Goal: Transaction & Acquisition: Download file/media

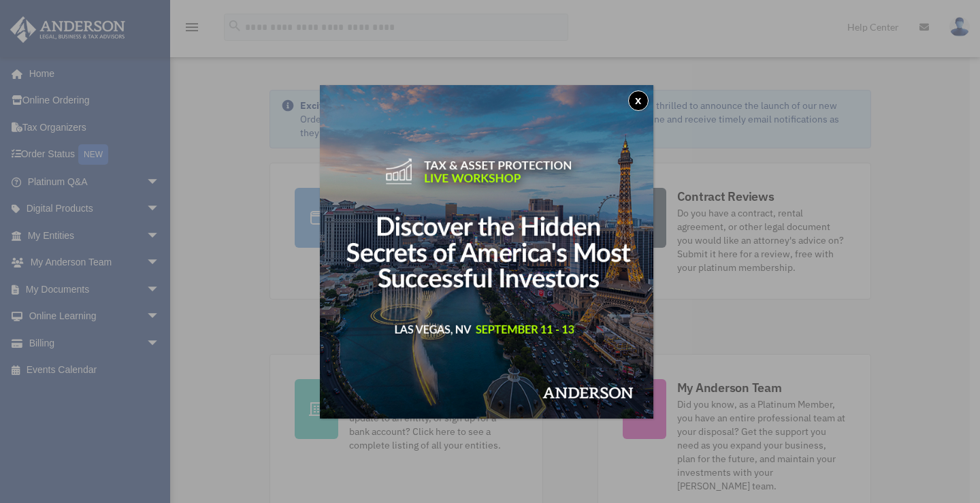
click at [636, 100] on button "x" at bounding box center [638, 101] width 20 height 20
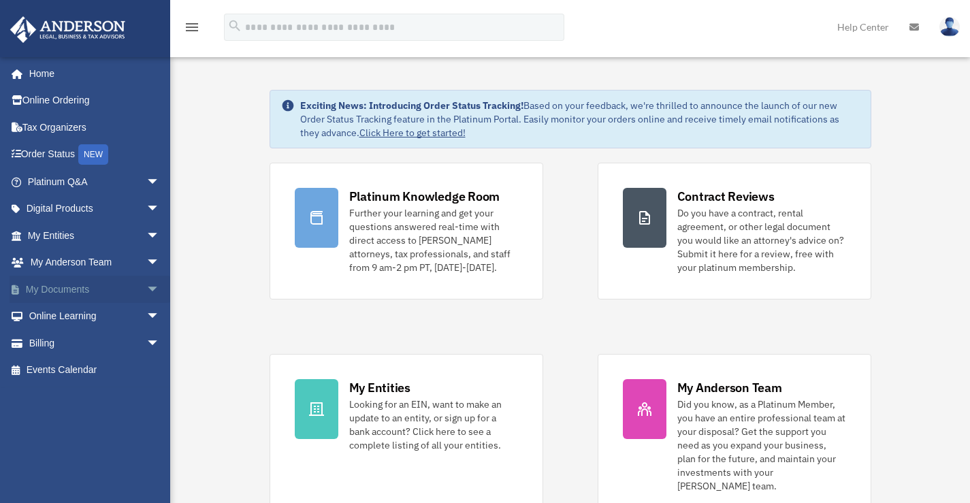
click at [47, 293] on link "My Documents arrow_drop_down" at bounding box center [95, 289] width 171 height 27
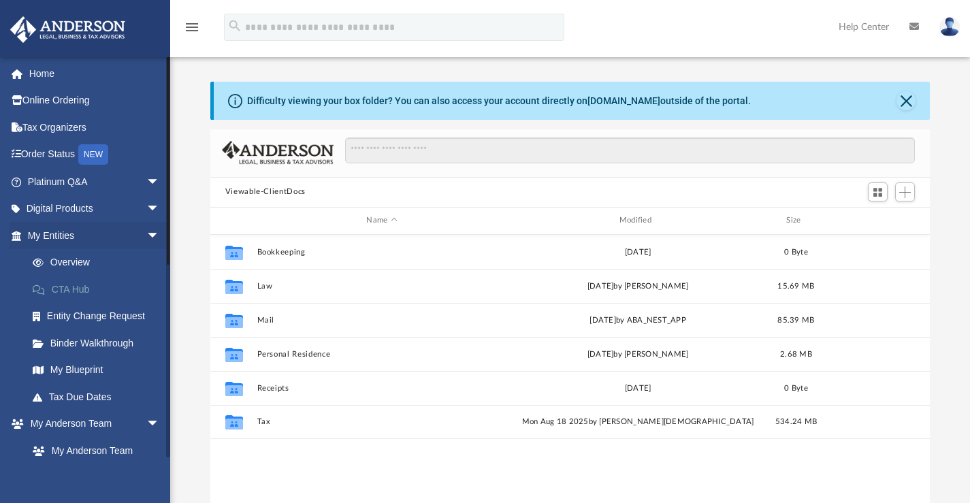
scroll to position [300, 709]
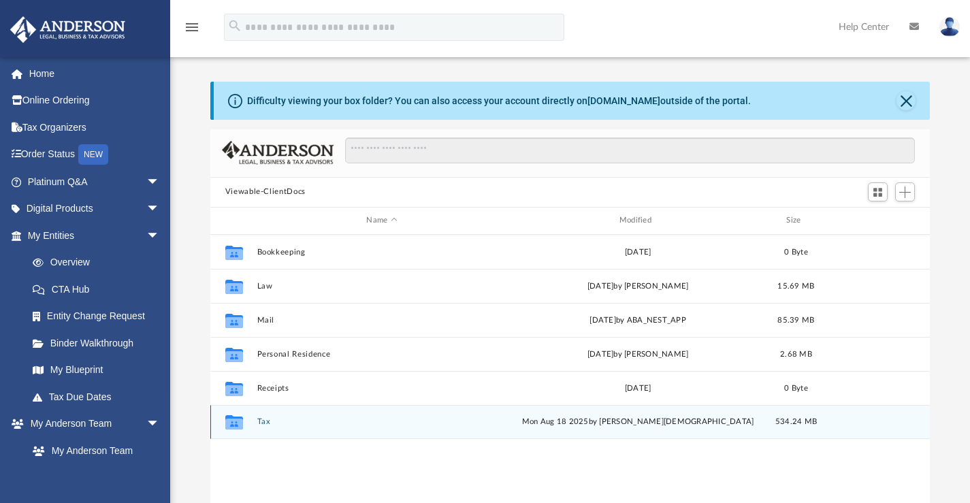
click at [261, 420] on button "Tax" at bounding box center [382, 421] width 250 height 9
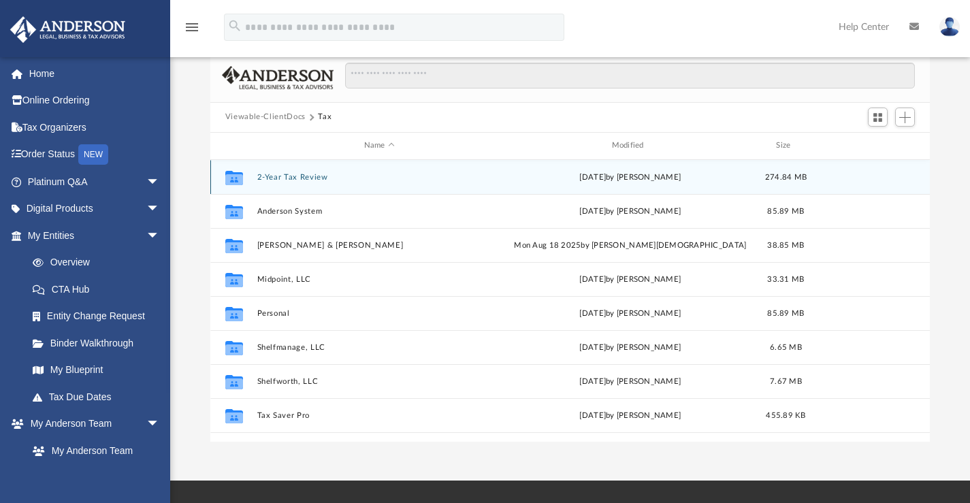
scroll to position [95, 0]
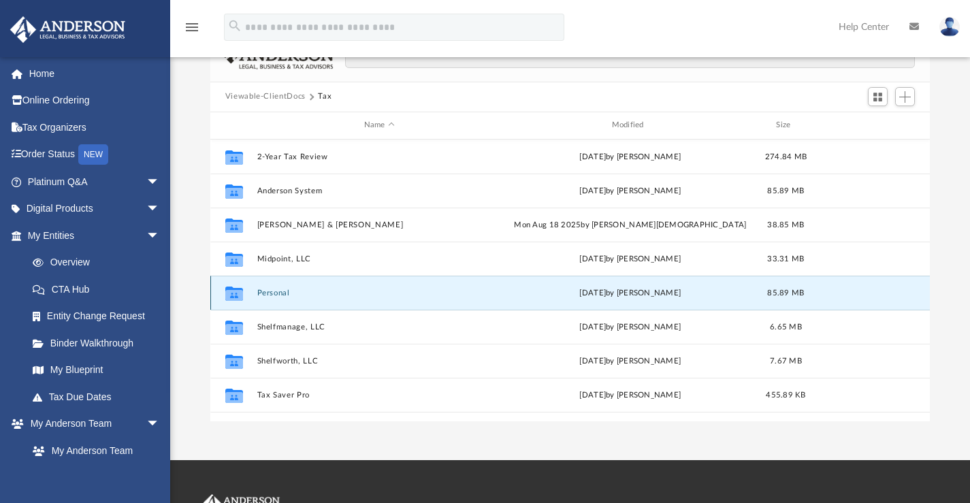
click at [277, 293] on button "Personal" at bounding box center [379, 292] width 245 height 9
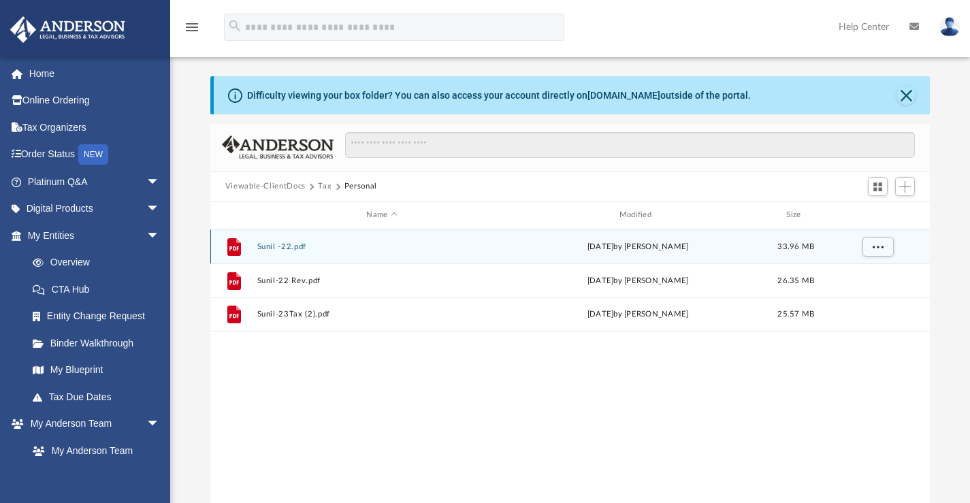
scroll to position [0, 0]
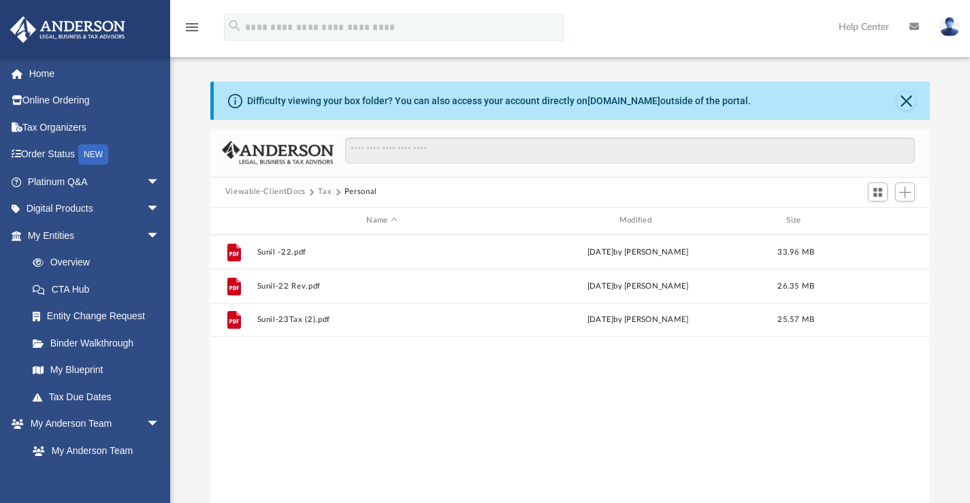
click at [321, 190] on button "Tax" at bounding box center [325, 192] width 14 height 12
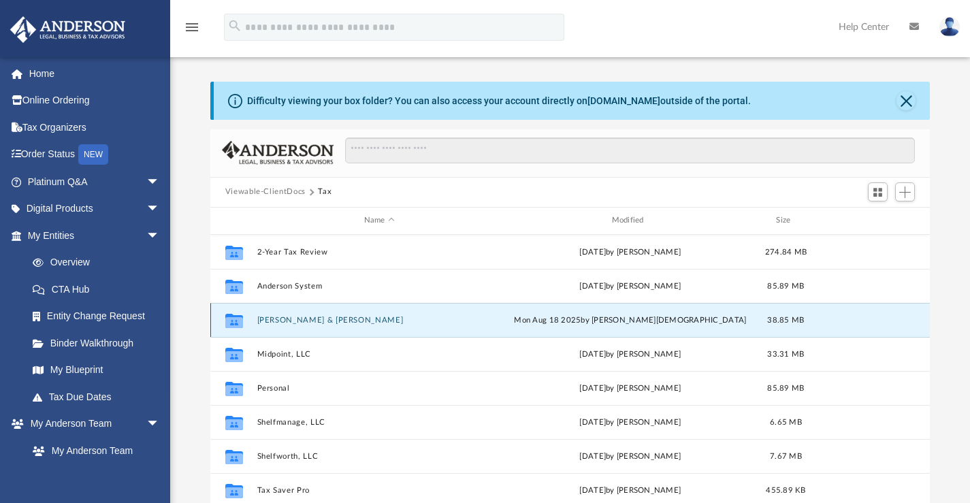
click at [314, 316] on button "[PERSON_NAME] & [PERSON_NAME]" at bounding box center [379, 319] width 245 height 9
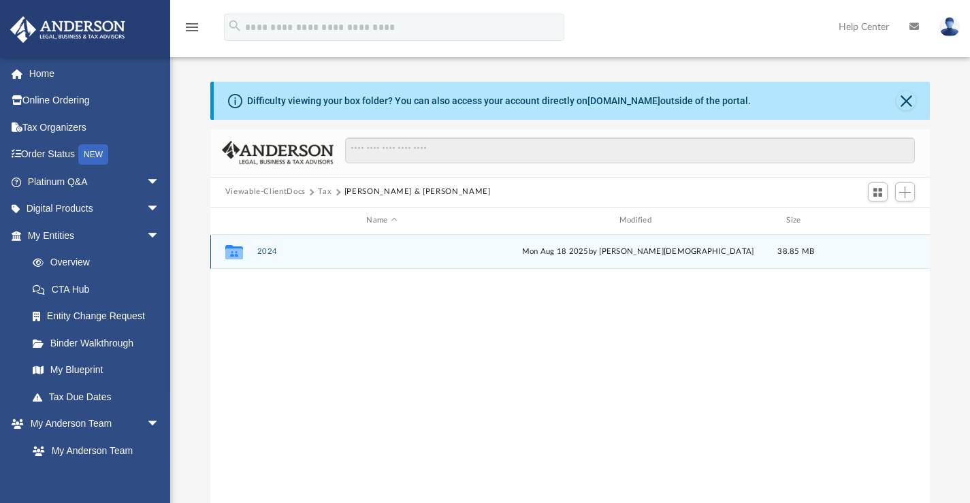
click at [262, 252] on button "2024" at bounding box center [382, 251] width 250 height 9
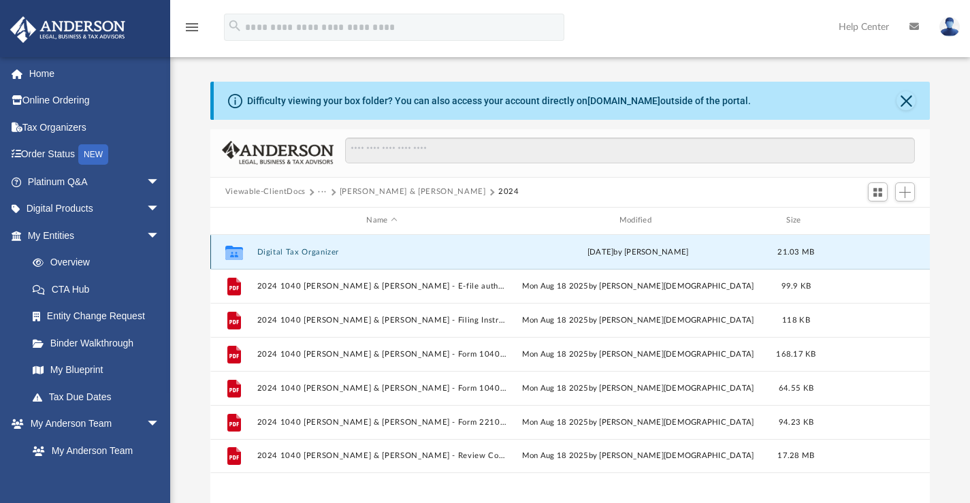
click at [300, 247] on button "Digital Tax Organizer" at bounding box center [382, 251] width 250 height 9
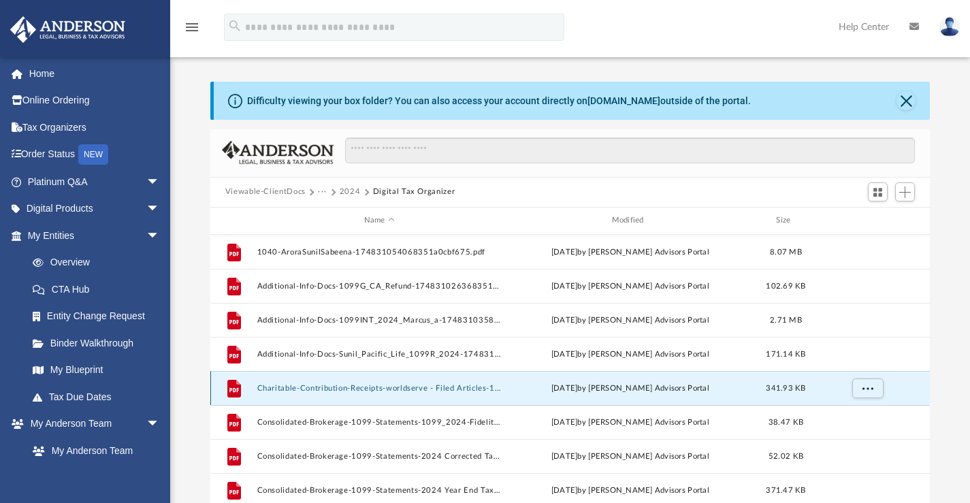
click at [446, 387] on button "Charitable-Contribution-Receipts-worldserve - Filed Articles-1748309172683514b4…" at bounding box center [379, 387] width 245 height 9
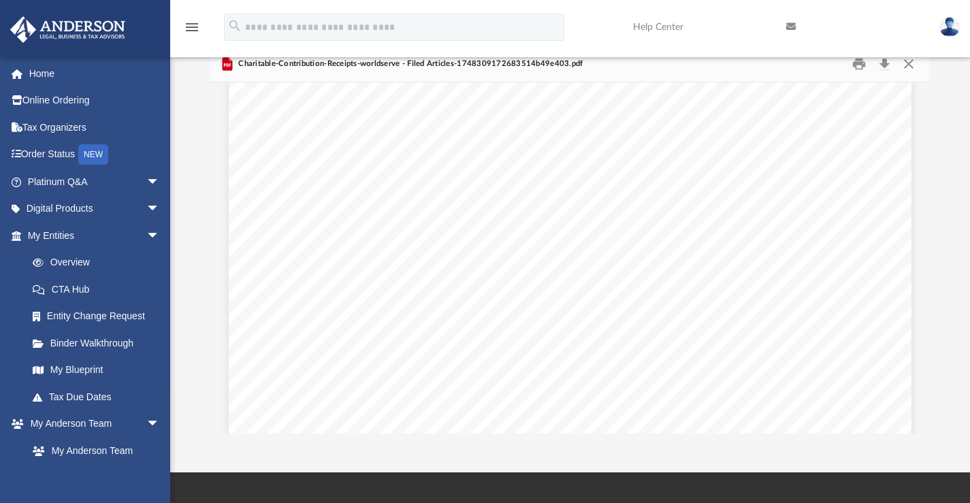
scroll to position [1989, 0]
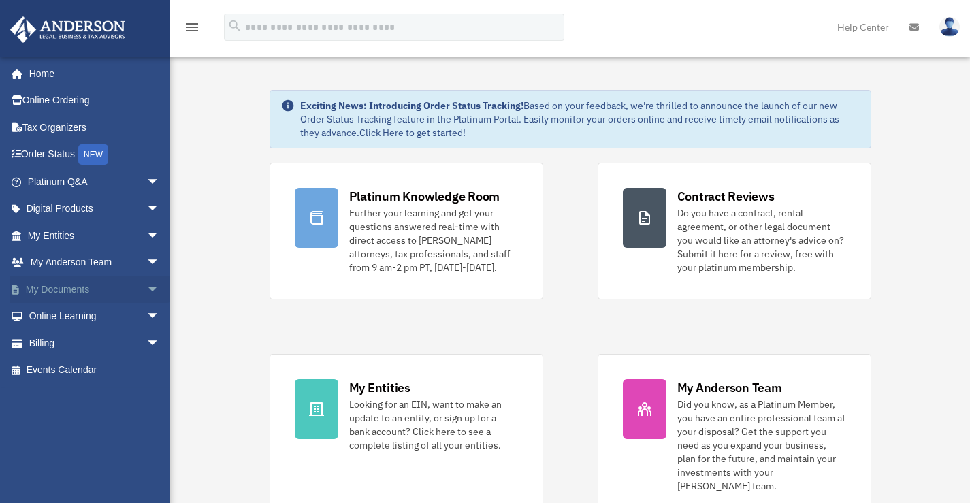
click at [62, 290] on link "My Documents arrow_drop_down" at bounding box center [95, 289] width 171 height 27
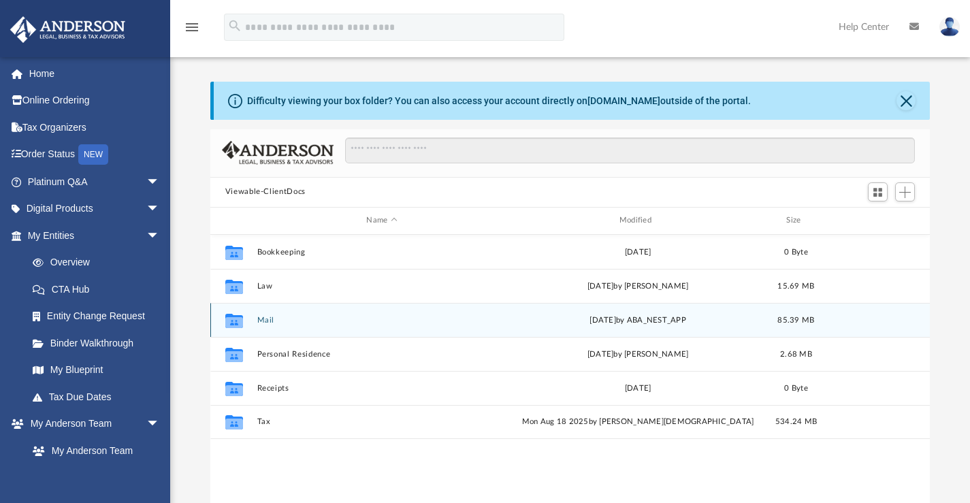
scroll to position [300, 709]
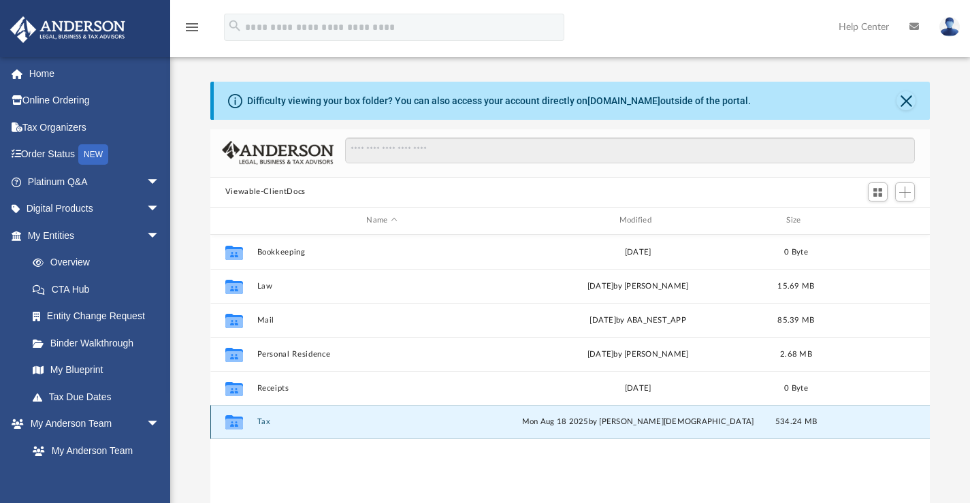
click at [262, 423] on button "Tax" at bounding box center [382, 421] width 250 height 9
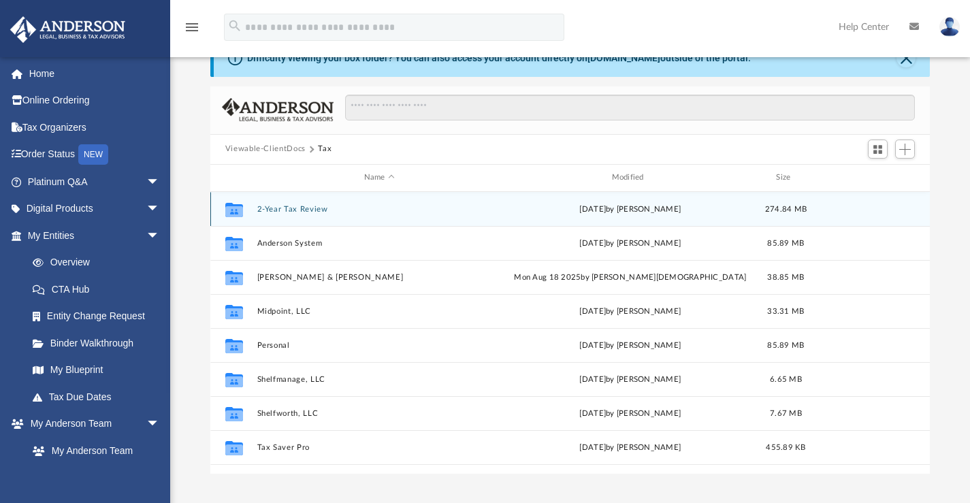
scroll to position [46, 0]
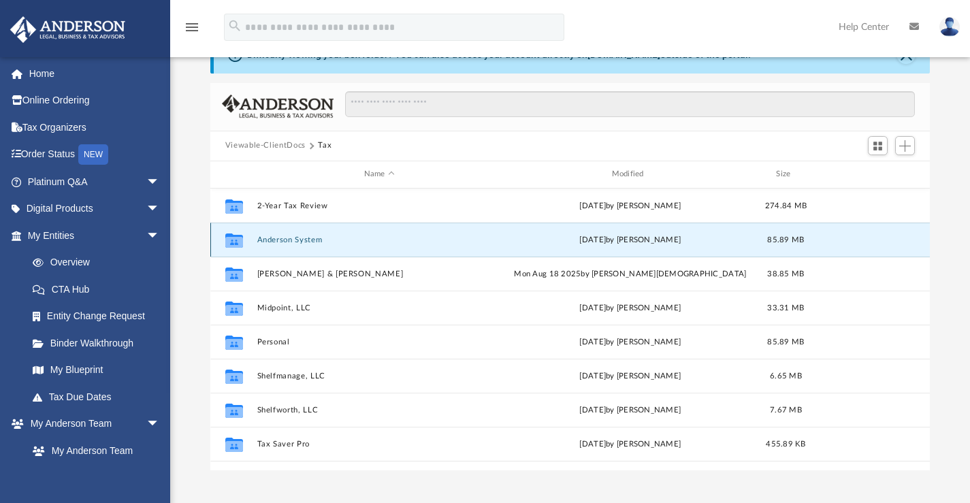
click at [289, 242] on button "Anderson System" at bounding box center [379, 239] width 245 height 9
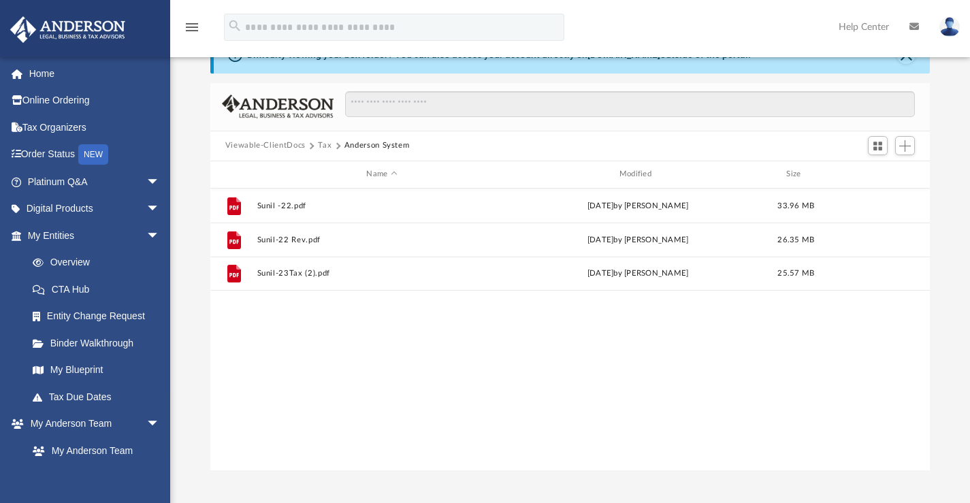
click at [325, 149] on button "Tax" at bounding box center [325, 146] width 14 height 12
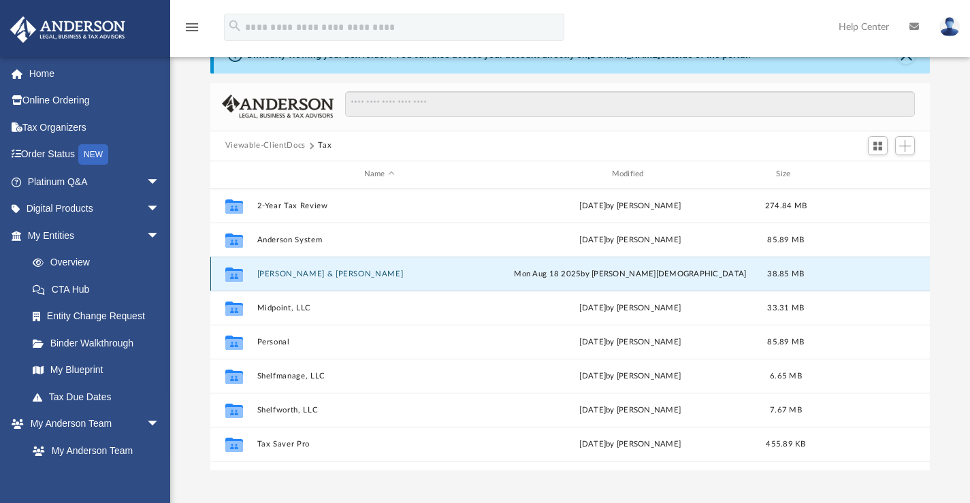
click at [296, 276] on button "[PERSON_NAME] & [PERSON_NAME]" at bounding box center [379, 273] width 245 height 9
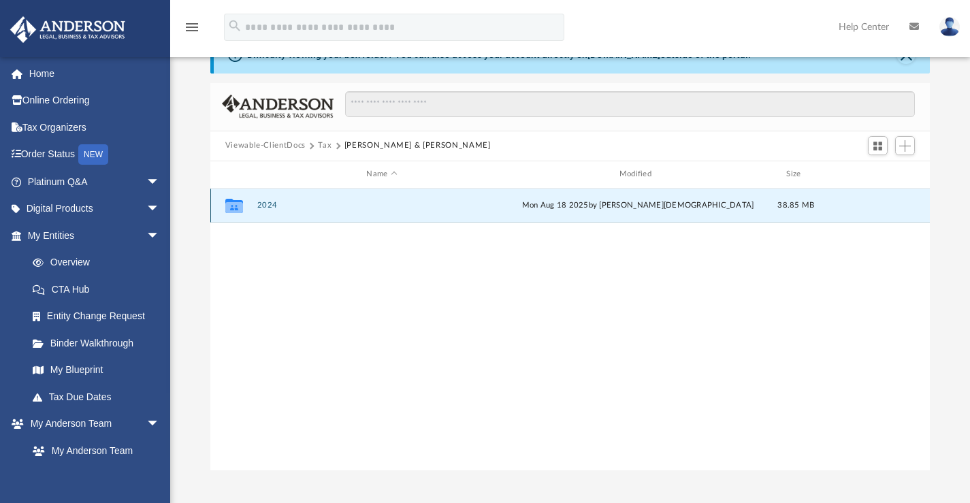
click at [266, 205] on button "2024" at bounding box center [382, 205] width 250 height 9
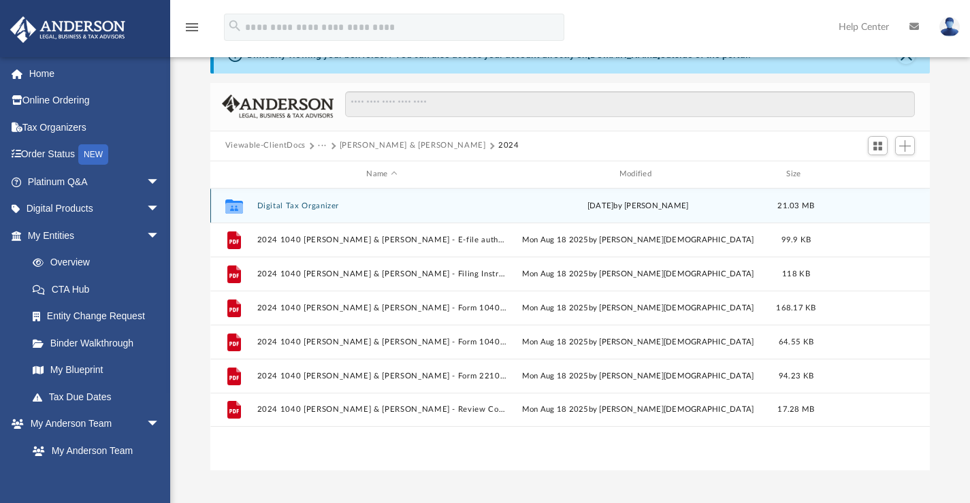
click at [304, 203] on button "Digital Tax Organizer" at bounding box center [382, 205] width 250 height 9
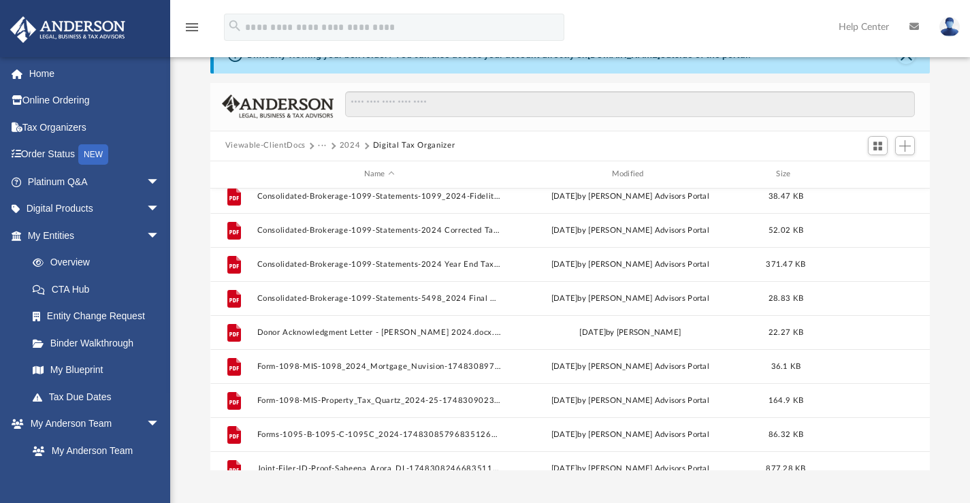
scroll to position [188, 0]
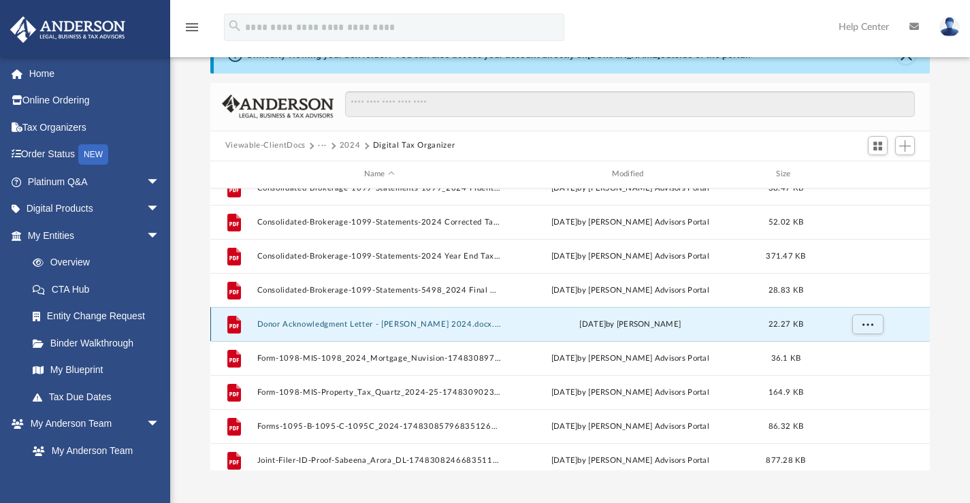
click at [410, 325] on button "Donor Acknowledgment Letter - [PERSON_NAME] 2024.docx.pdf" at bounding box center [379, 323] width 245 height 9
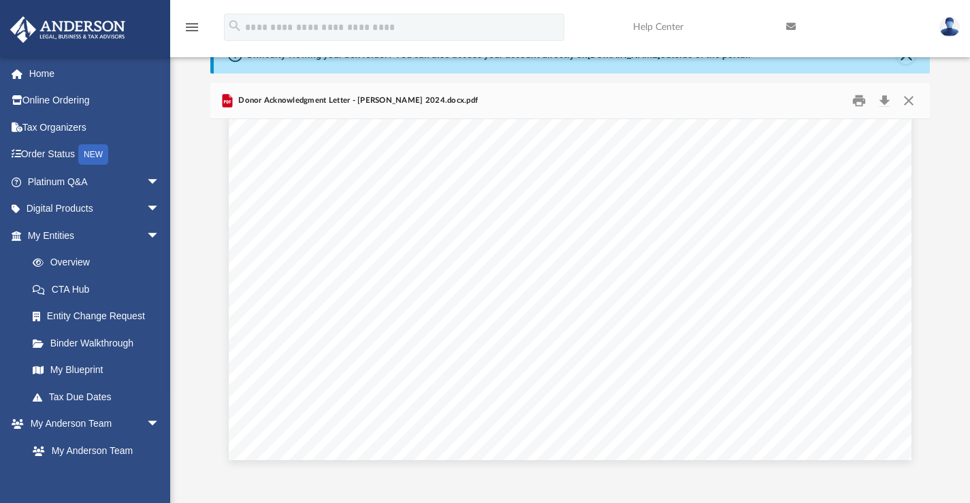
scroll to position [0, 0]
click at [887, 104] on button "Download" at bounding box center [884, 100] width 25 height 21
